Goal: Check status: Check status

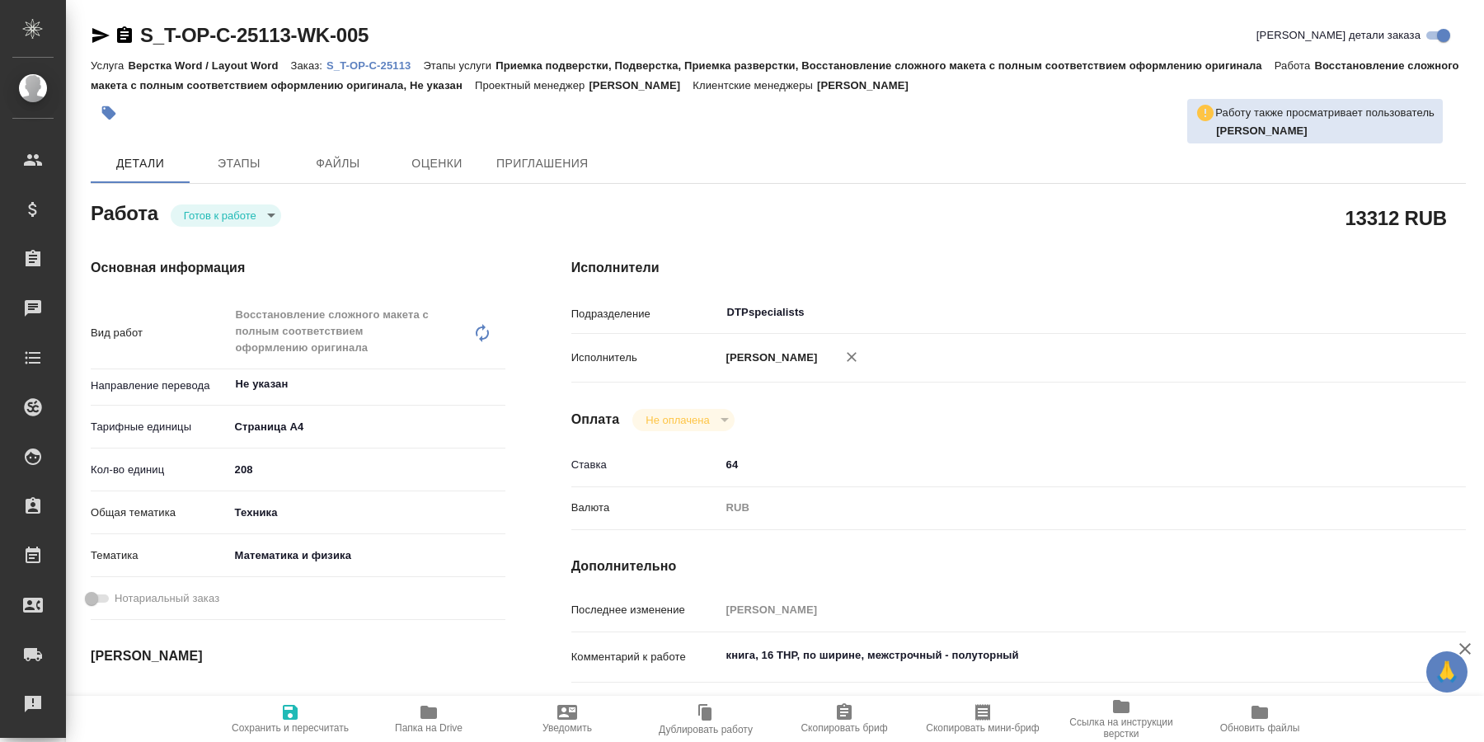
type textarea "x"
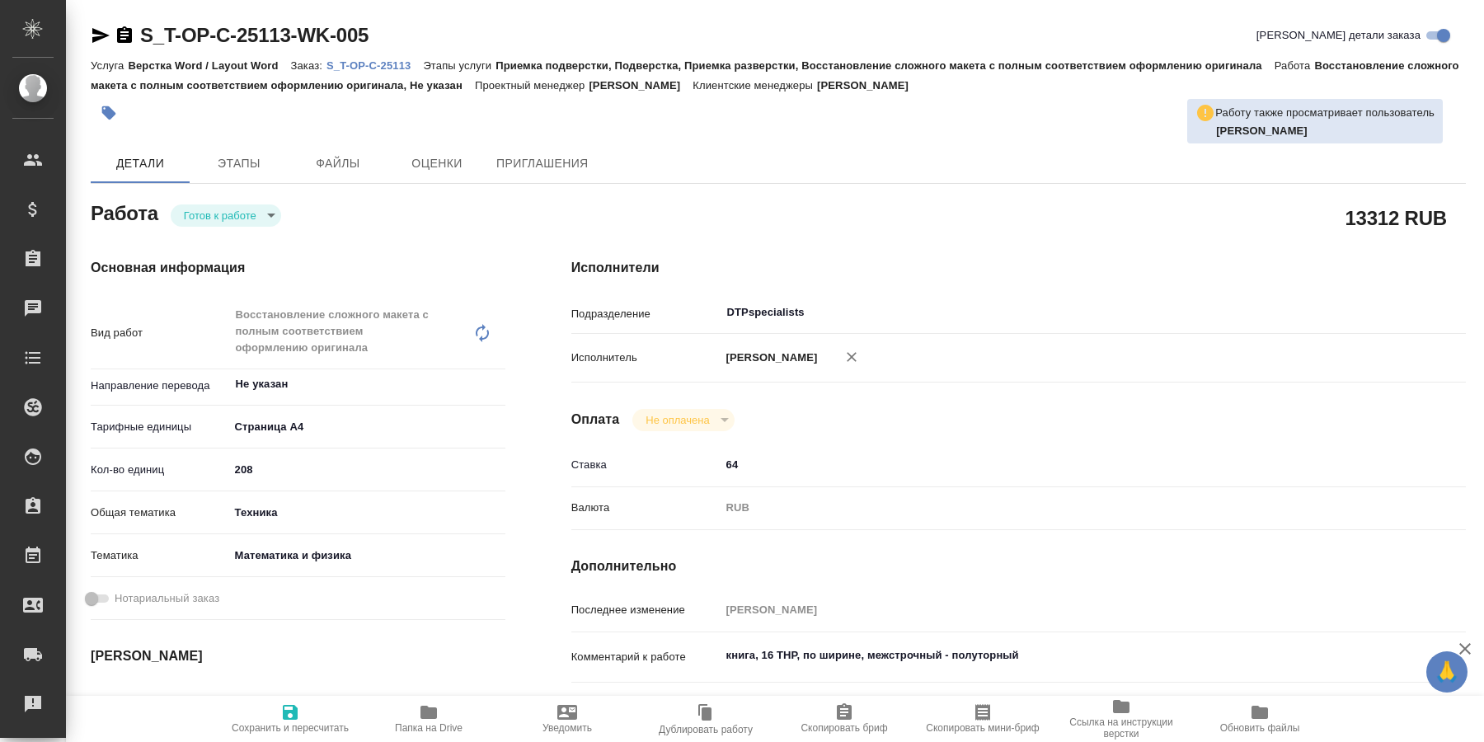
type textarea "x"
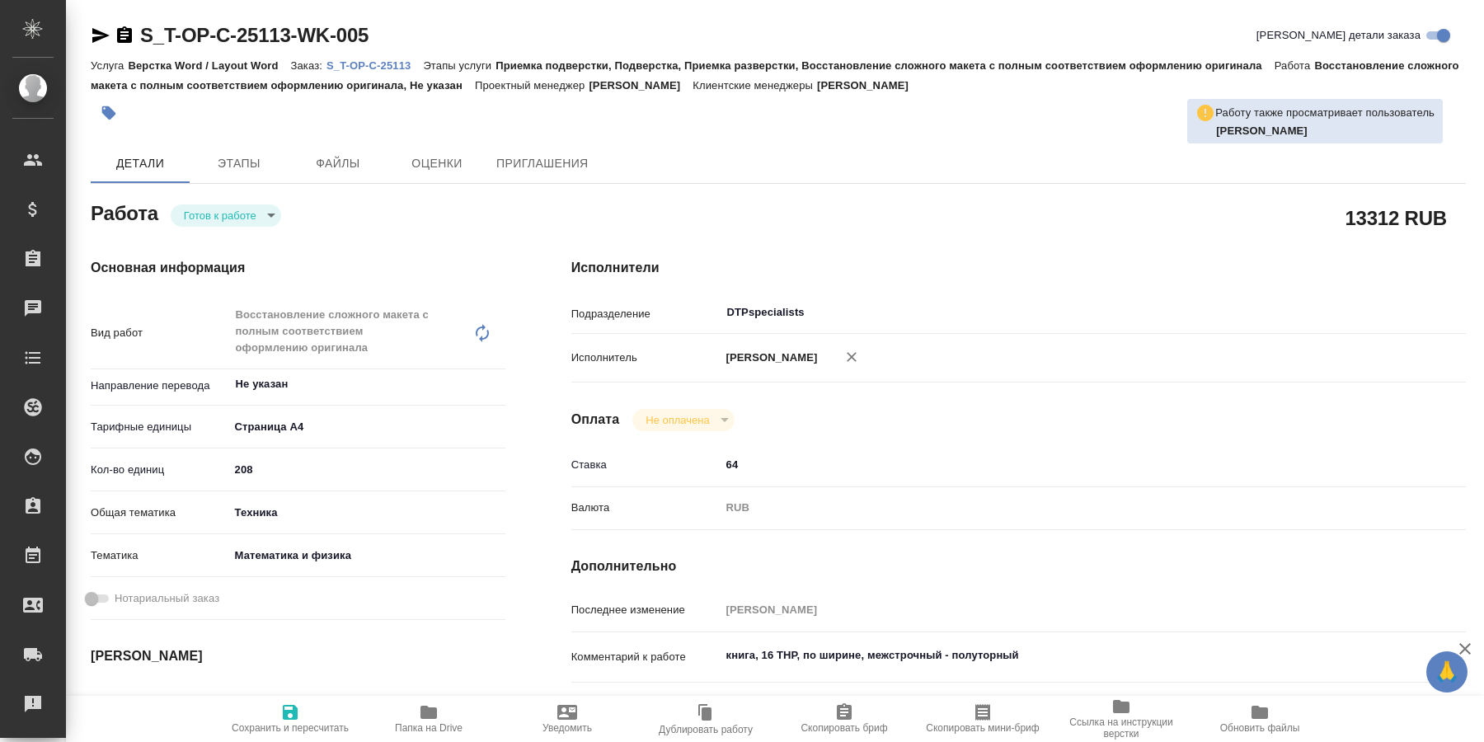
type textarea "x"
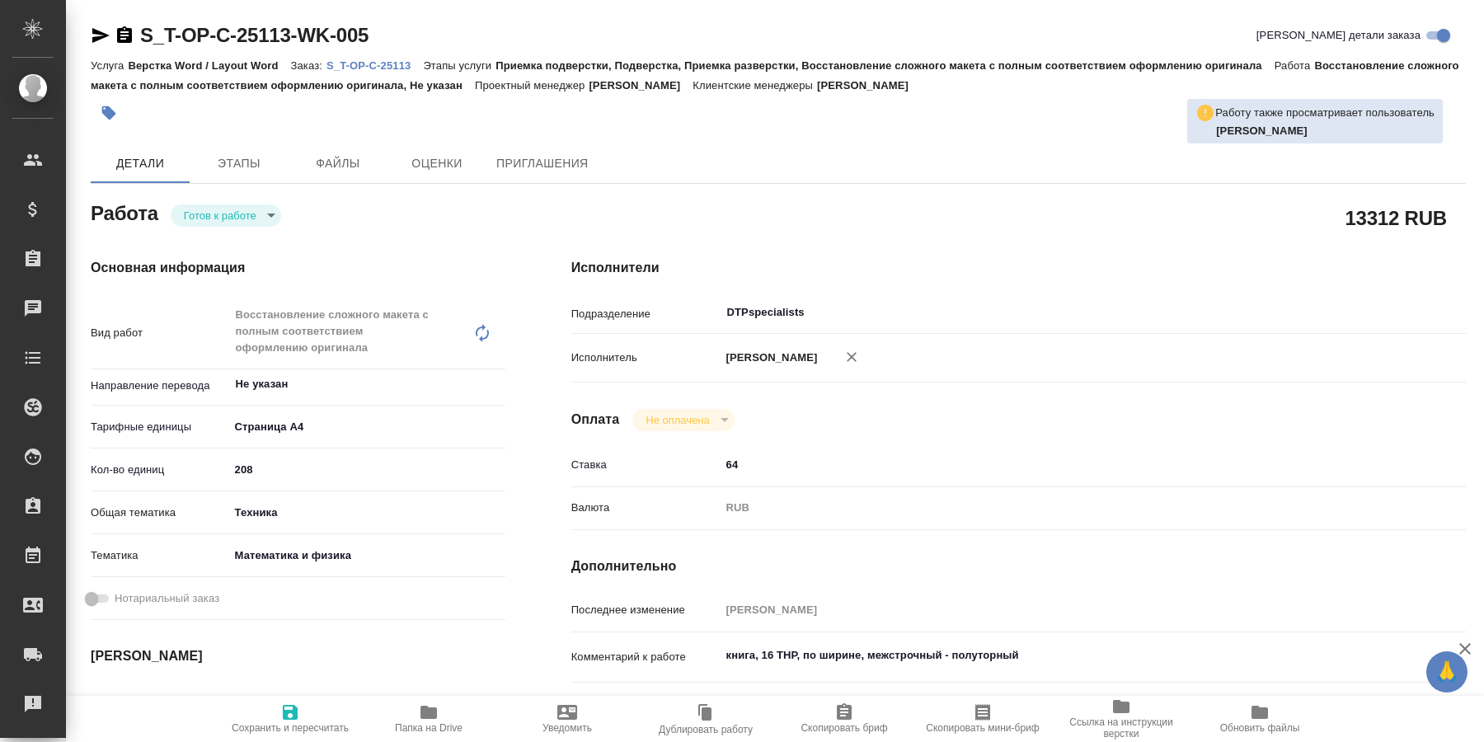
type textarea "x"
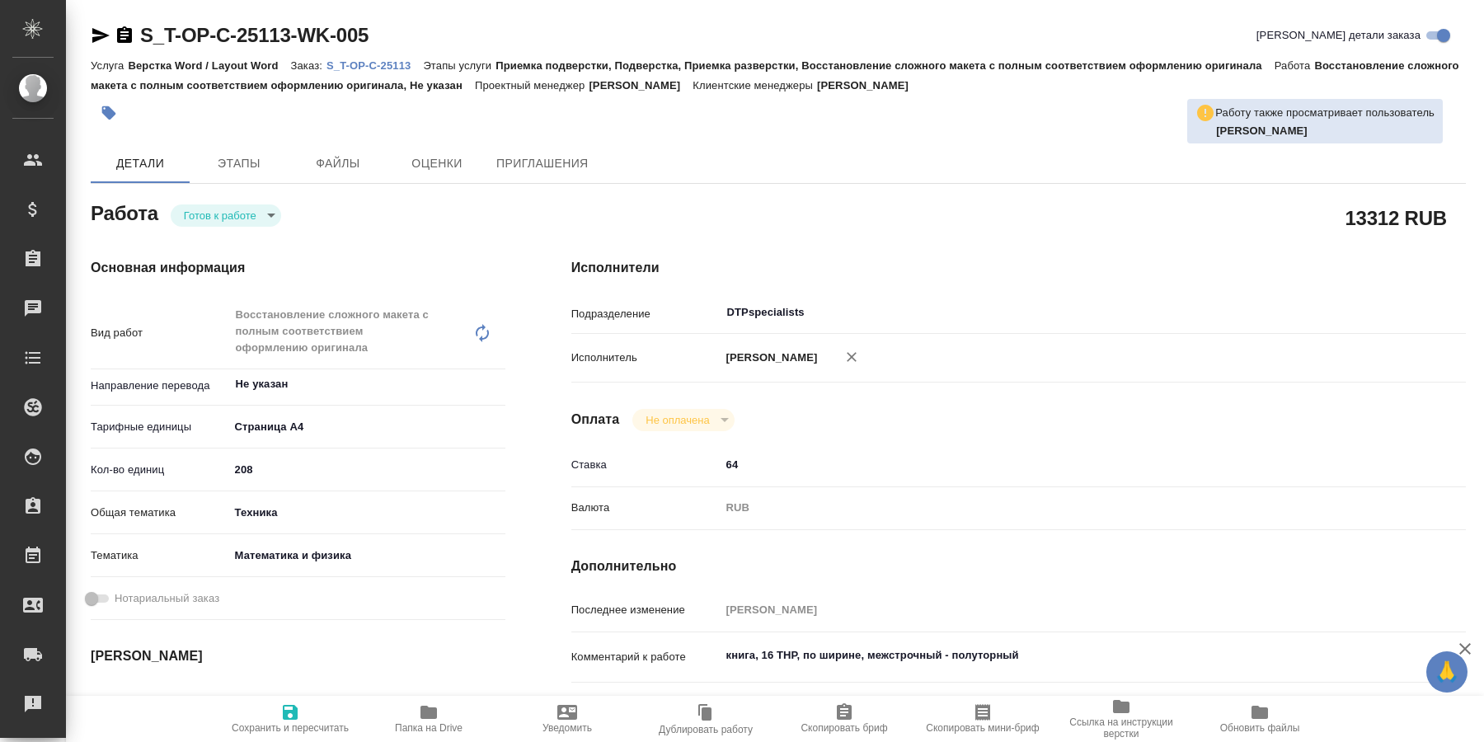
type textarea "x"
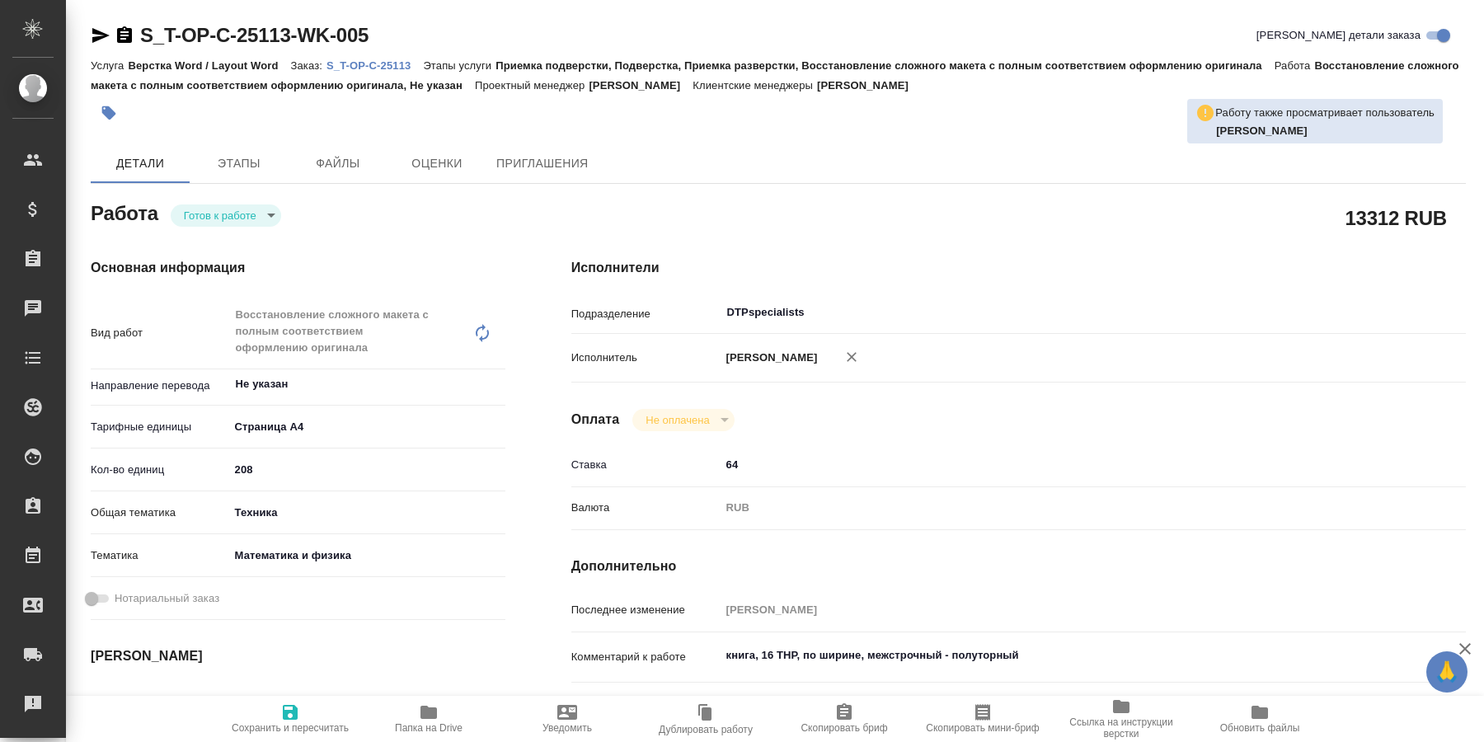
type textarea "x"
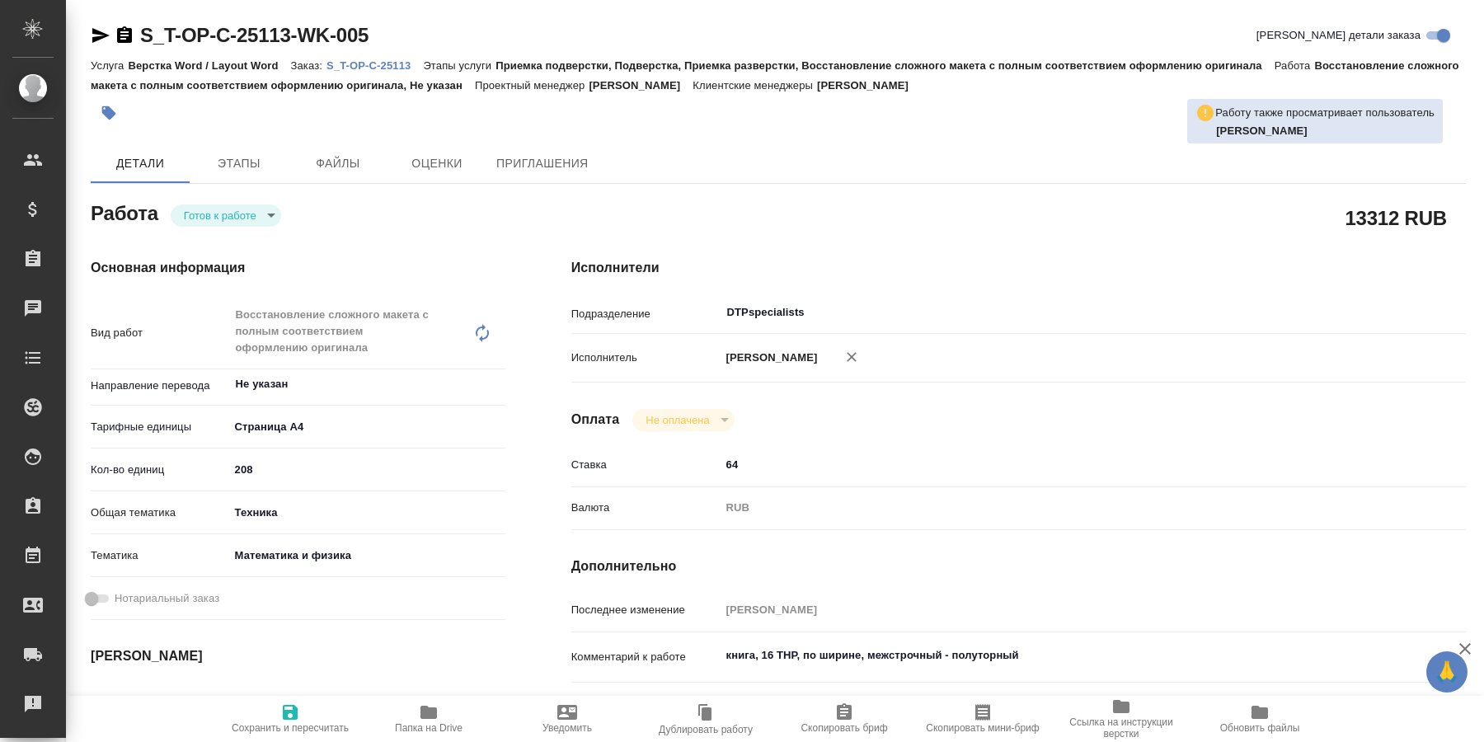
type textarea "x"
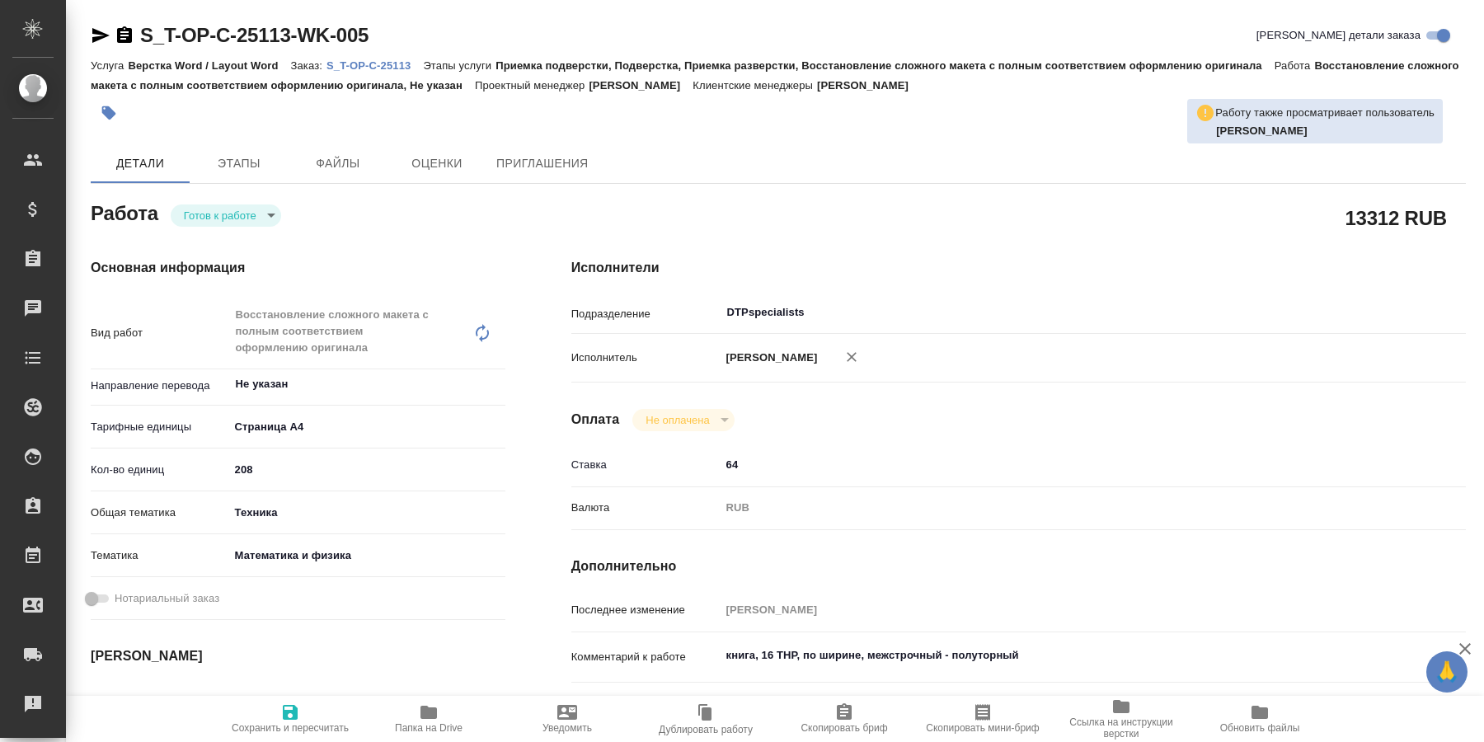
type textarea "x"
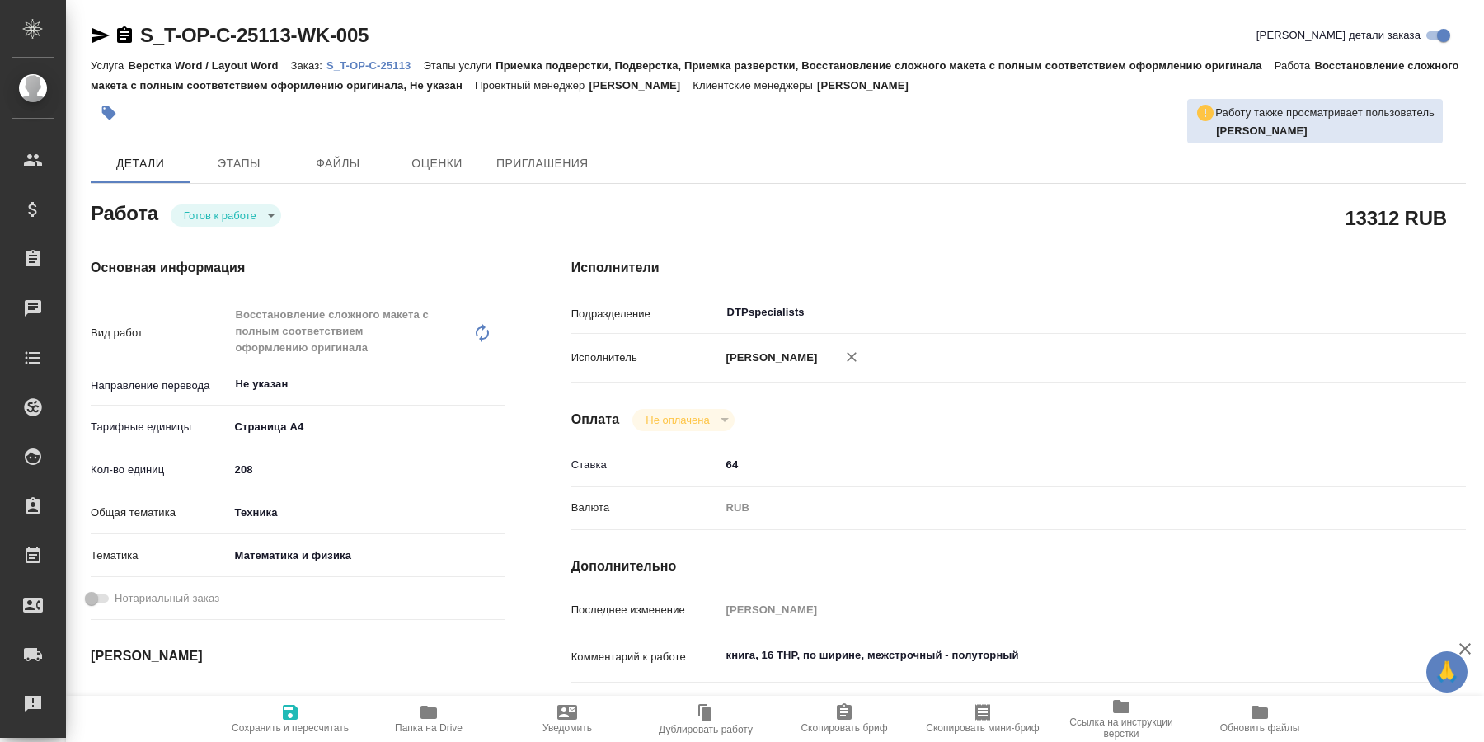
type textarea "x"
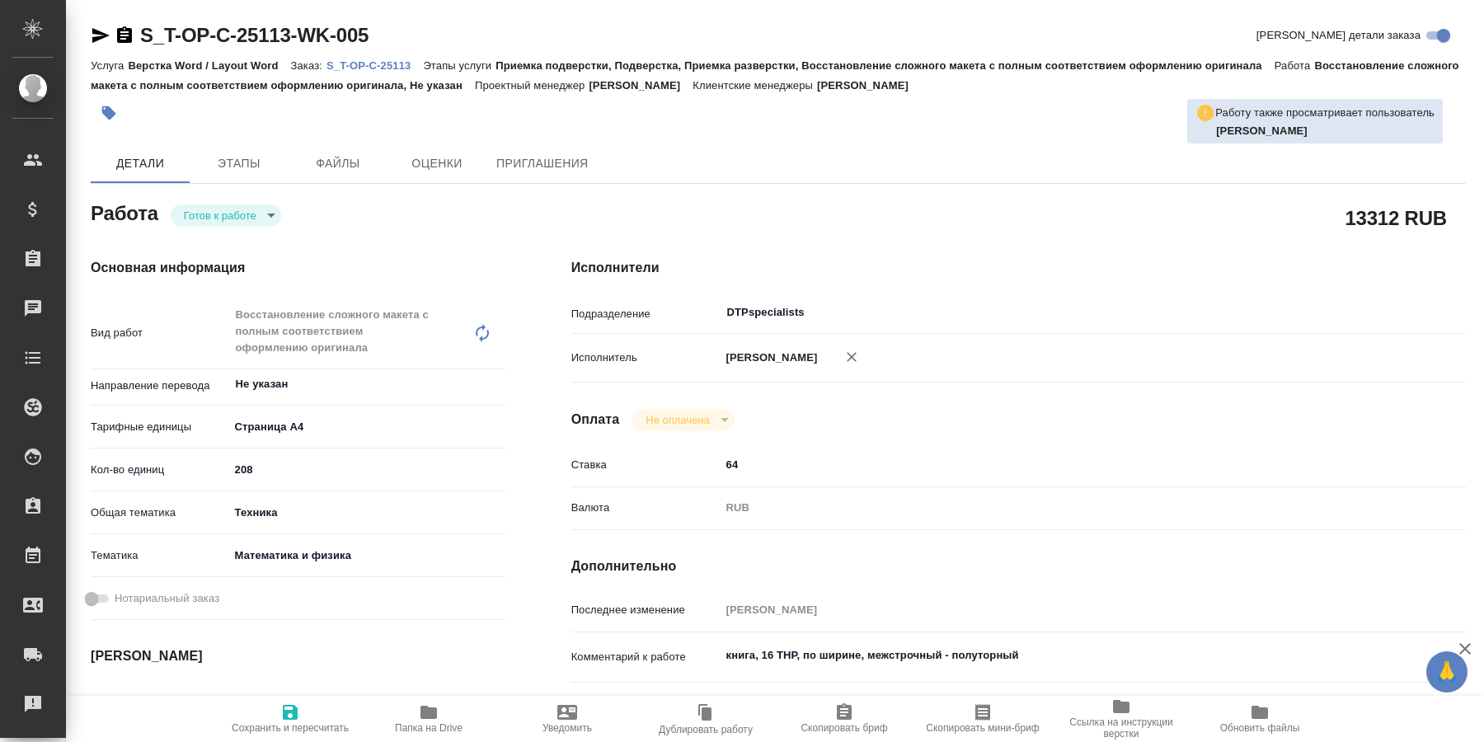
click at [1384, 730] on div "Сохранить и пересчитать Папка на Drive Уведомить Дублировать работу Скопировать…" at bounding box center [775, 719] width 1418 height 46
click at [428, 713] on icon "button" at bounding box center [428, 712] width 16 height 13
type textarea "x"
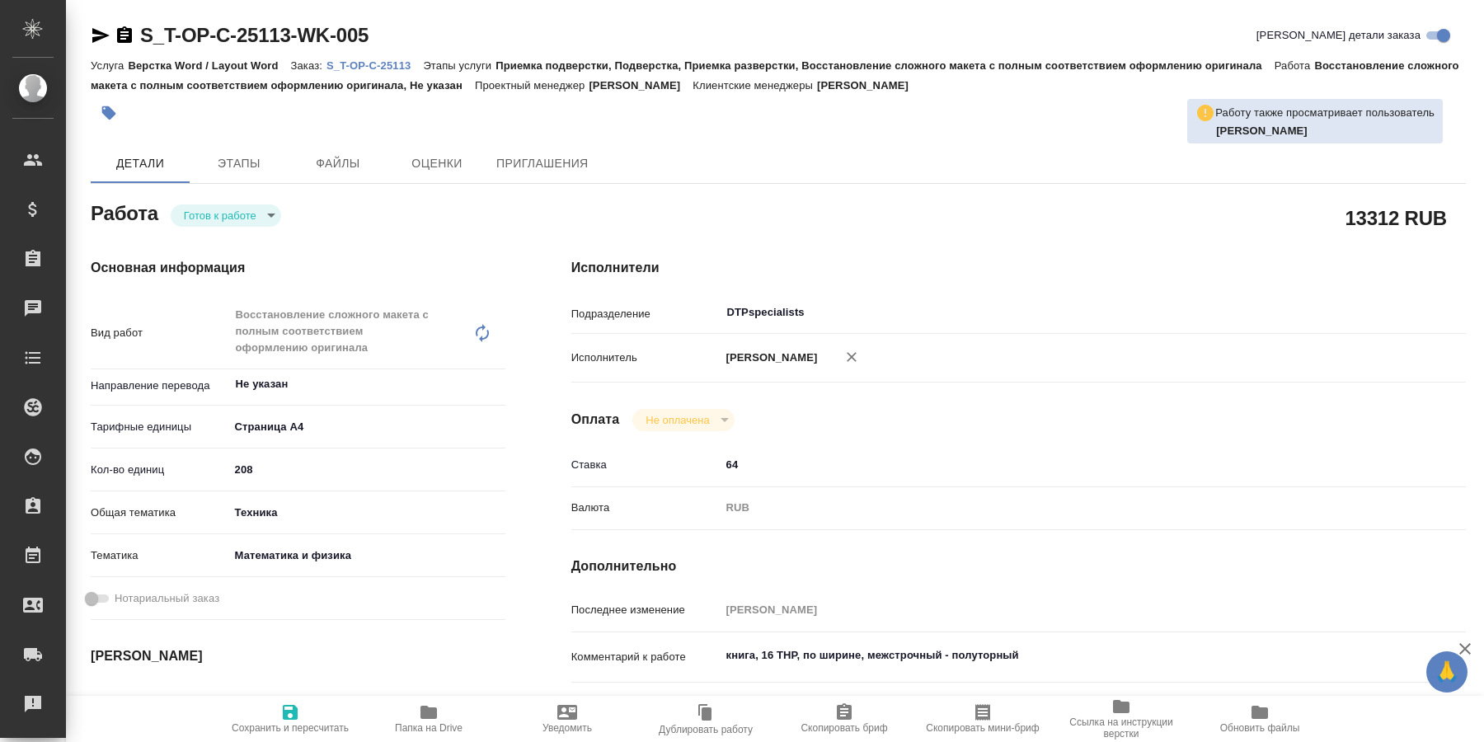
type textarea "x"
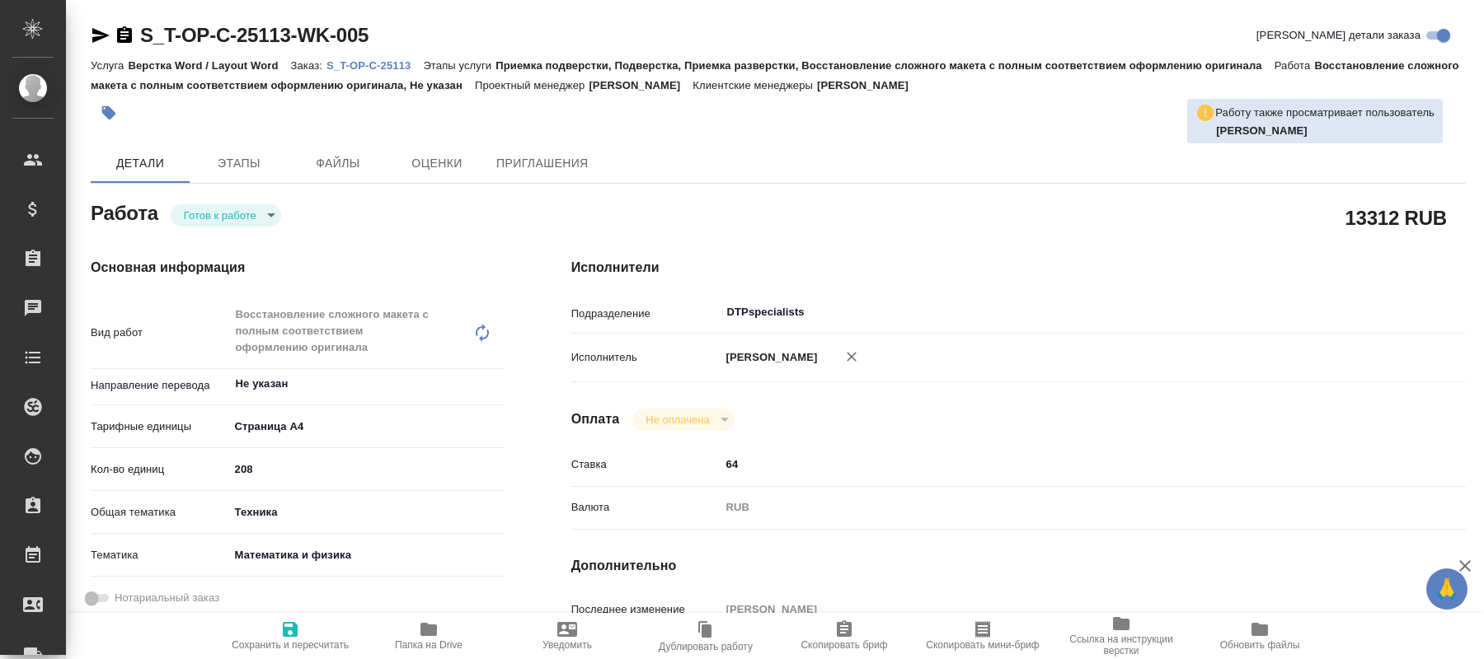
type textarea "x"
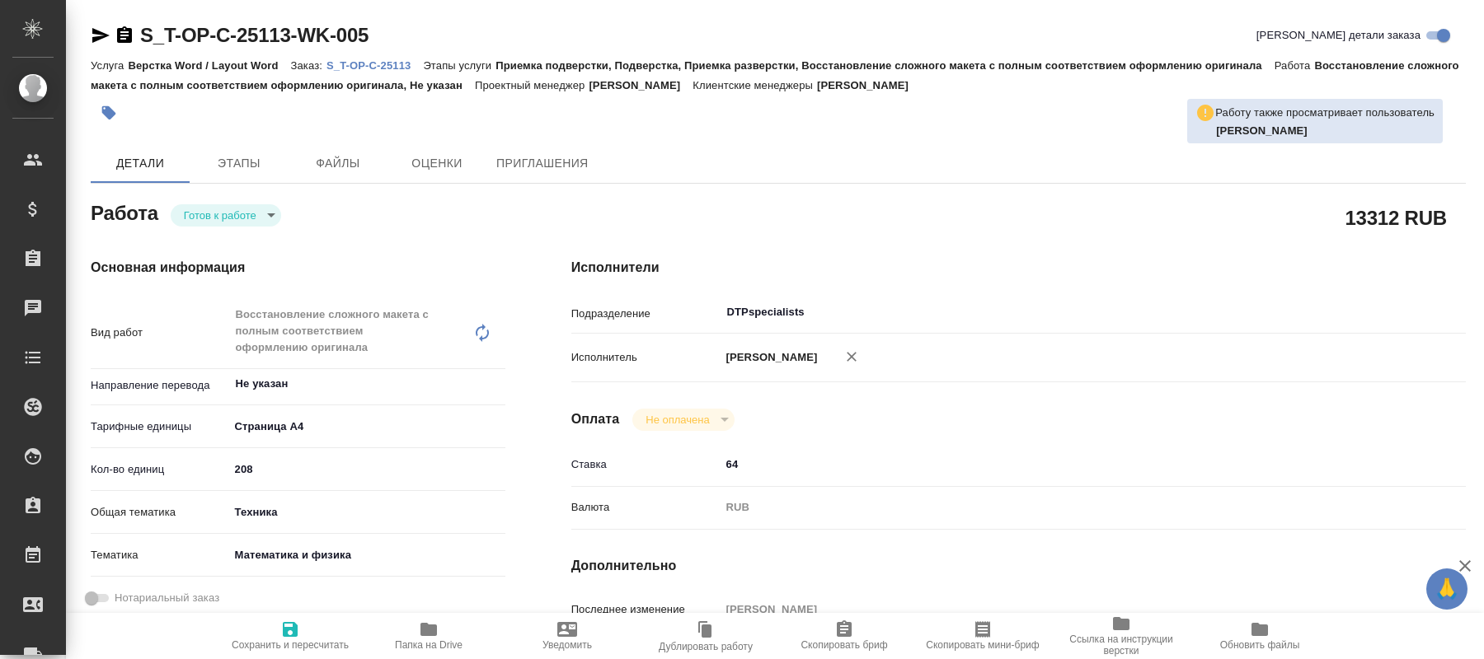
type textarea "x"
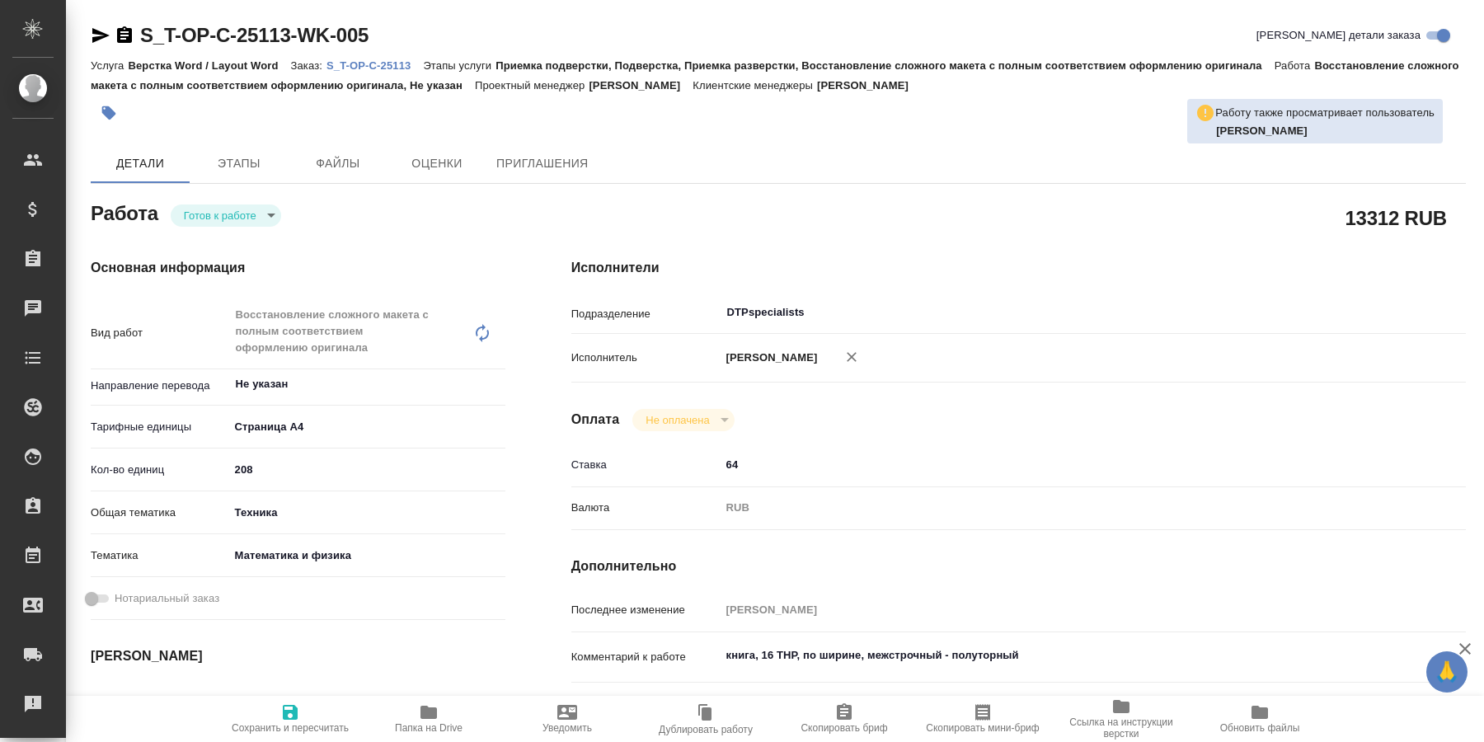
type textarea "x"
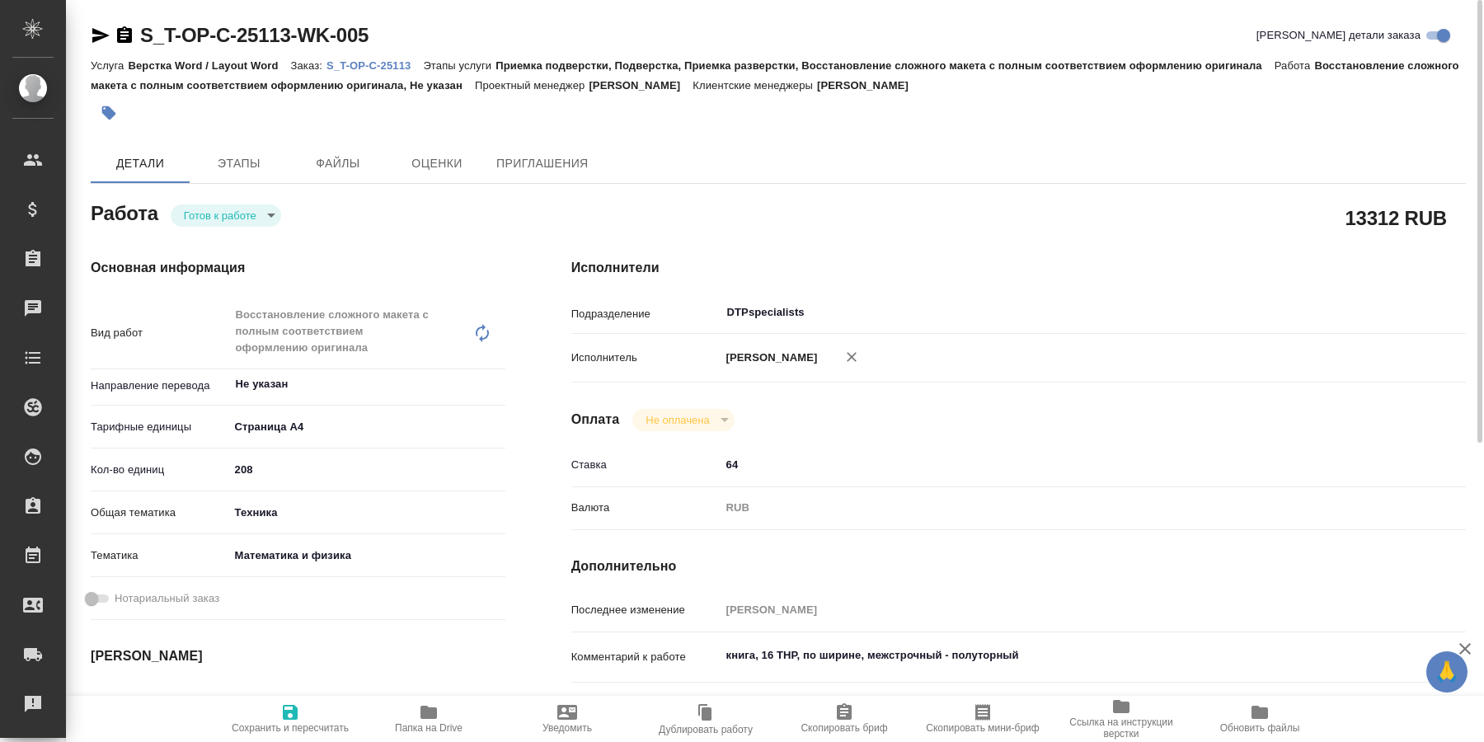
click at [264, 218] on body "🙏 .cls-1 fill:#fff; AWATERA [PERSON_NAME] Спецификации Заказы 0 Чаты Todo Проек…" at bounding box center [742, 371] width 1484 height 742
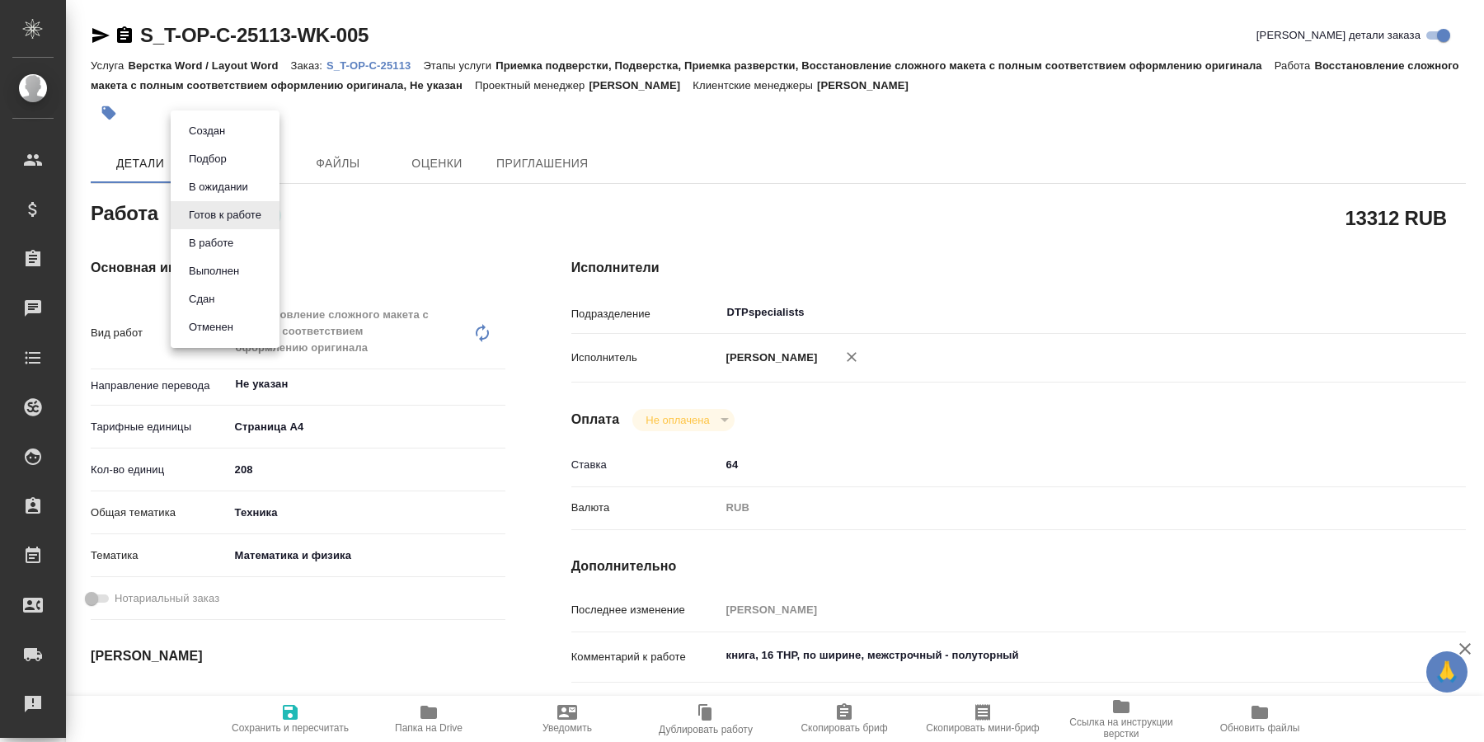
click at [233, 242] on button "В работе" at bounding box center [211, 243] width 54 height 18
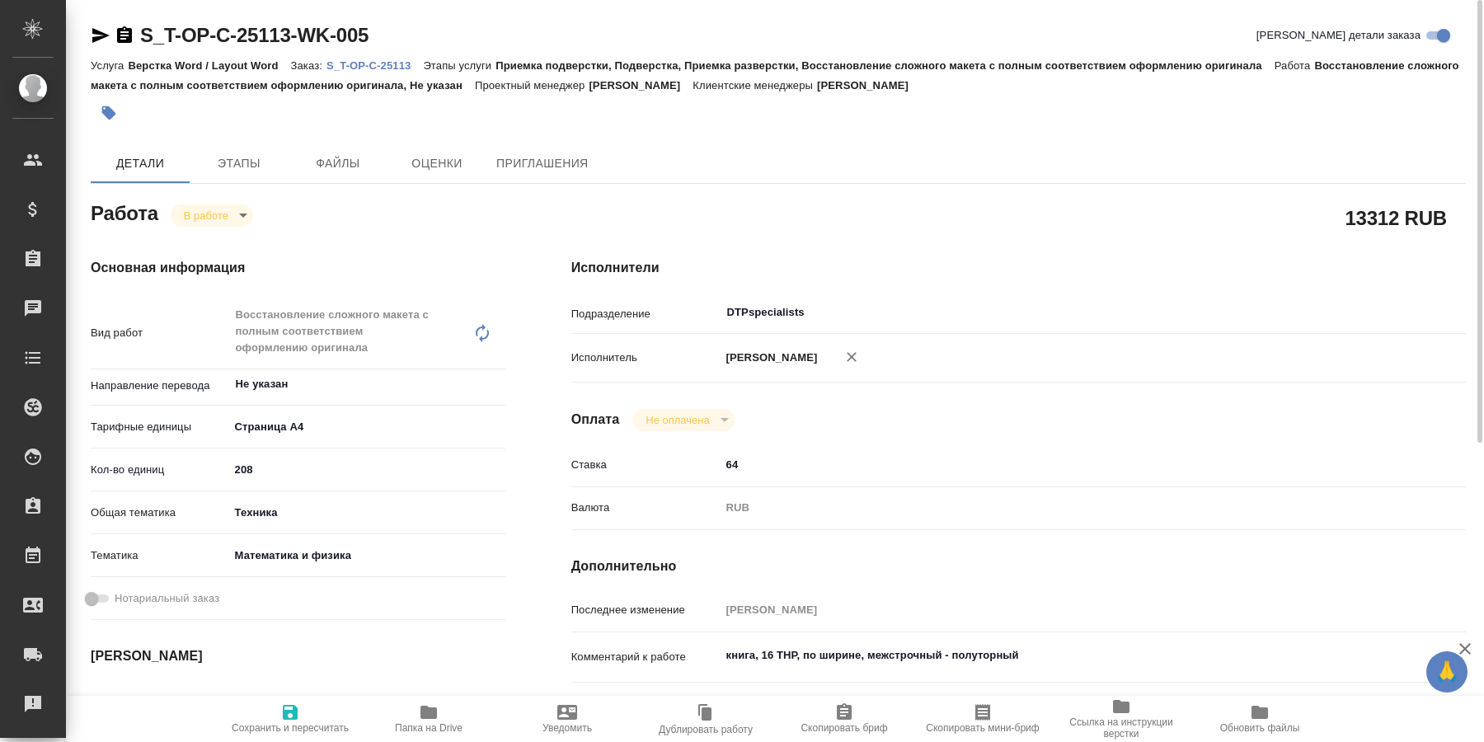
type textarea "x"
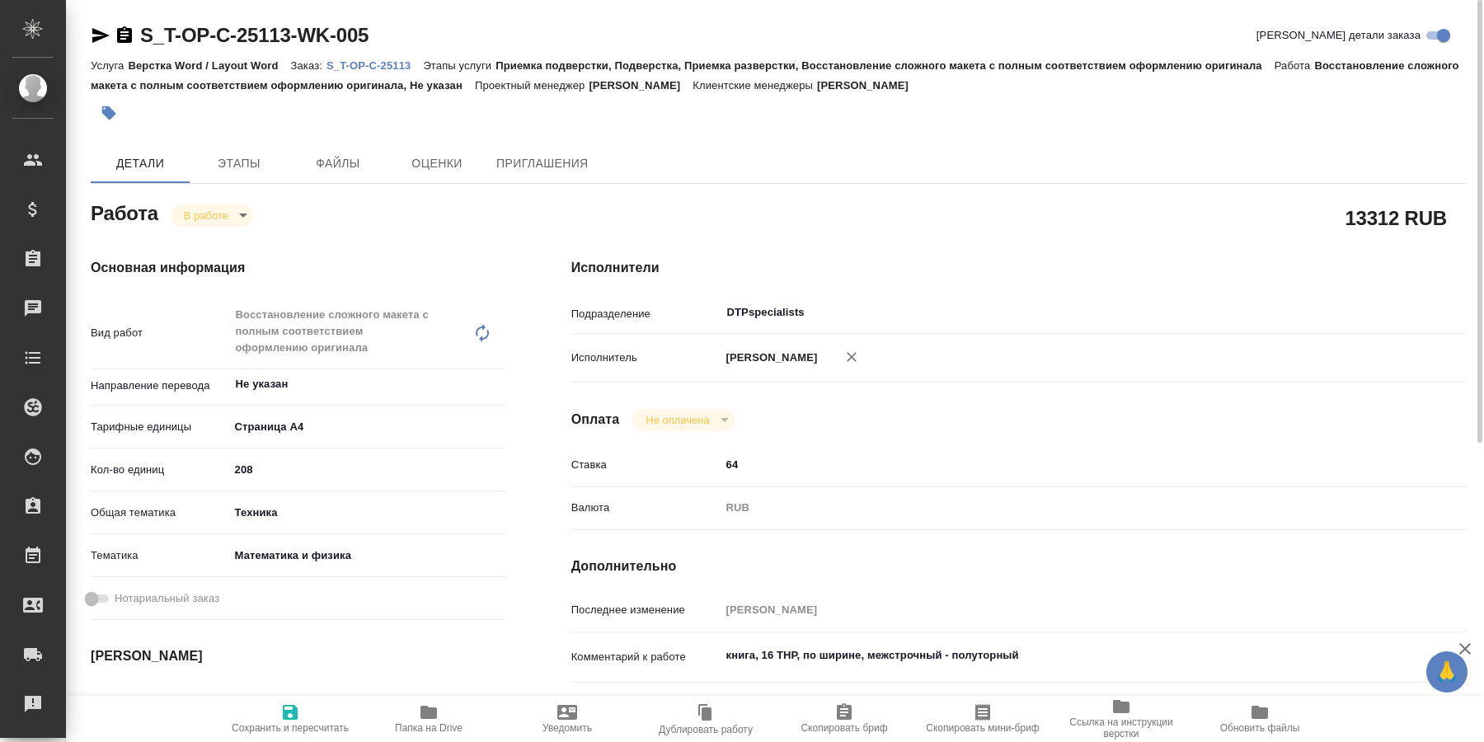
type textarea "x"
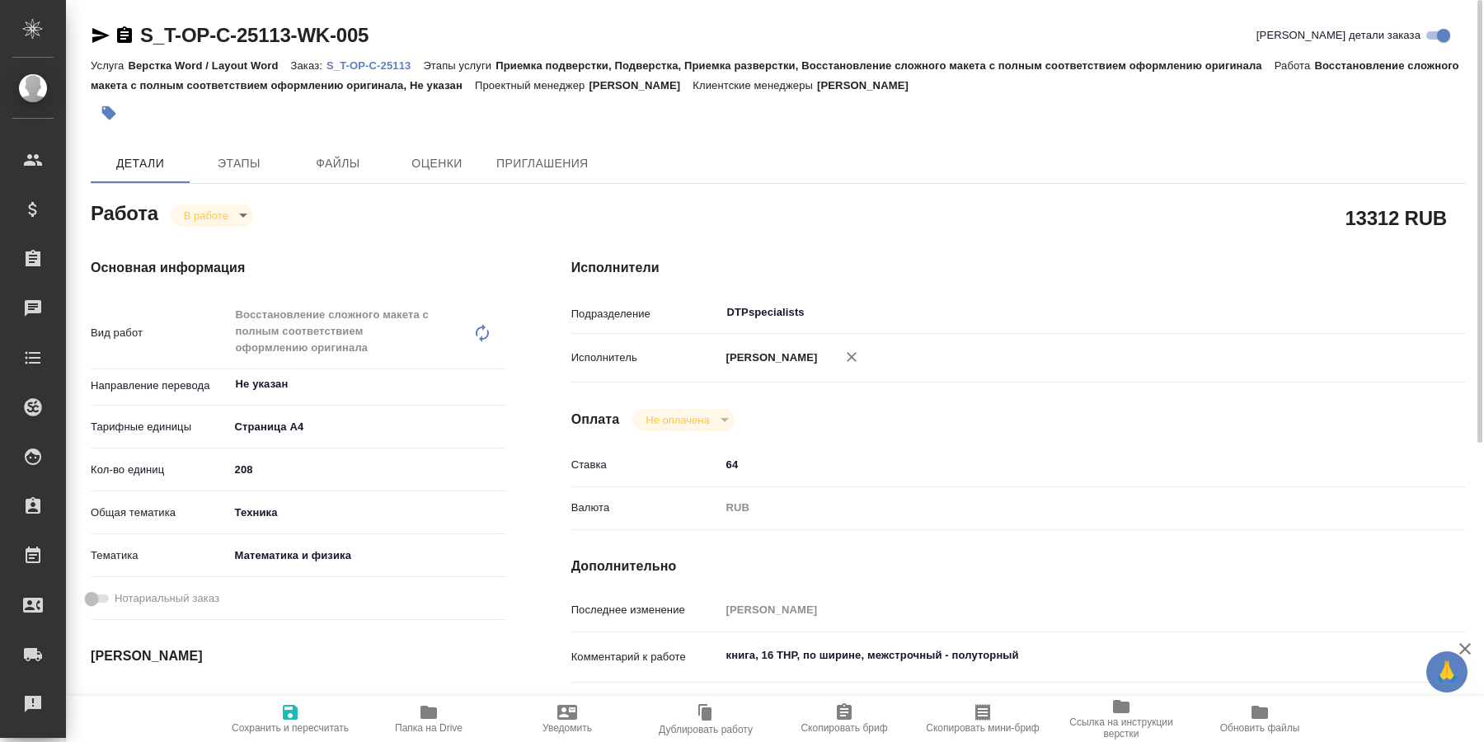
type textarea "x"
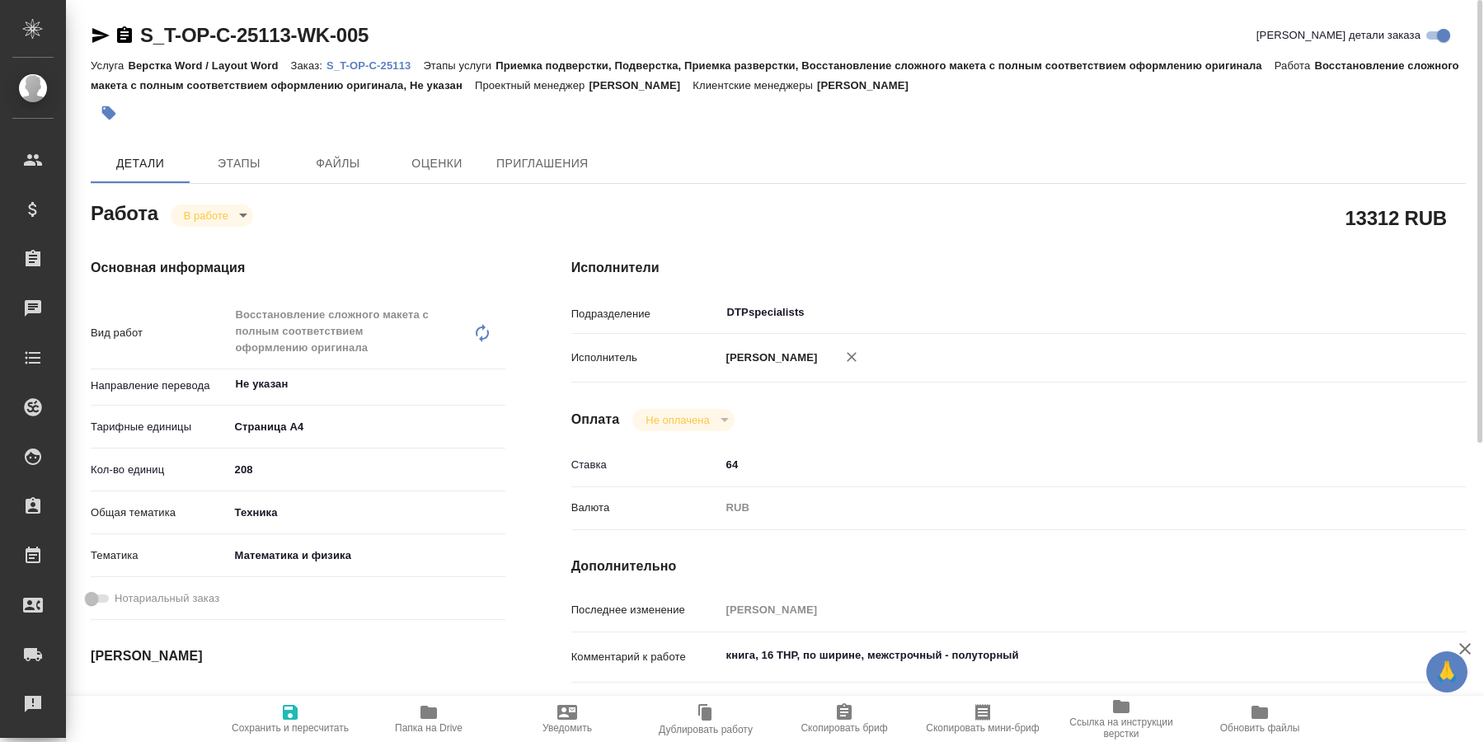
type textarea "x"
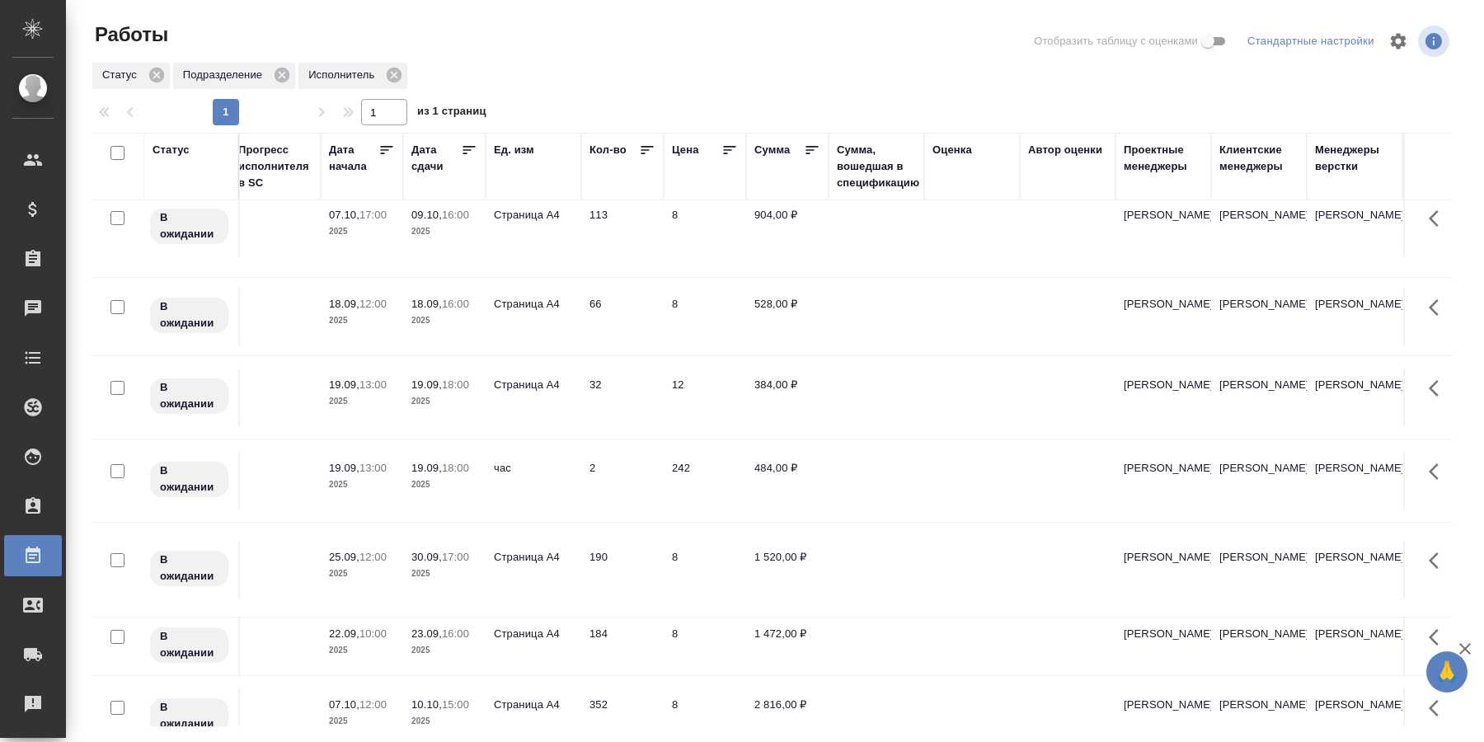
scroll to position [204, 1336]
